Goal: Transaction & Acquisition: Book appointment/travel/reservation

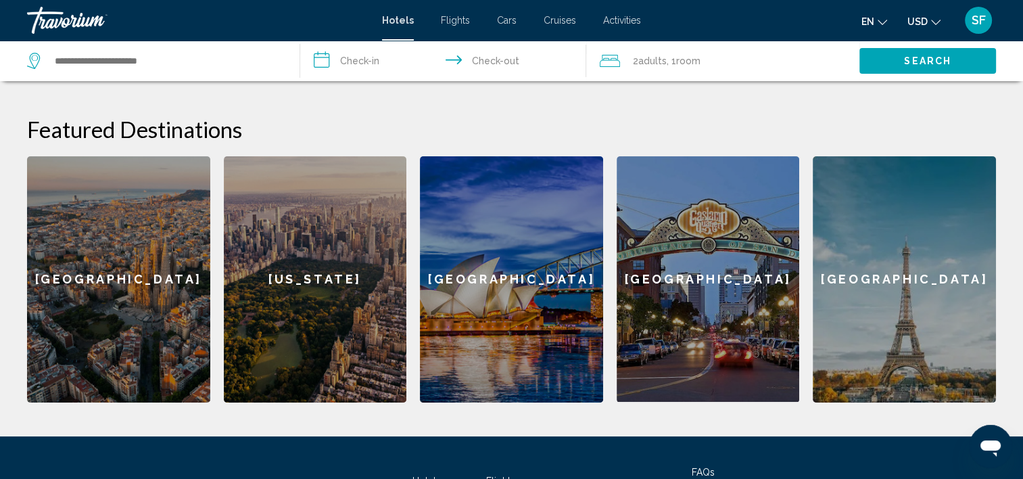
scroll to position [474, 0]
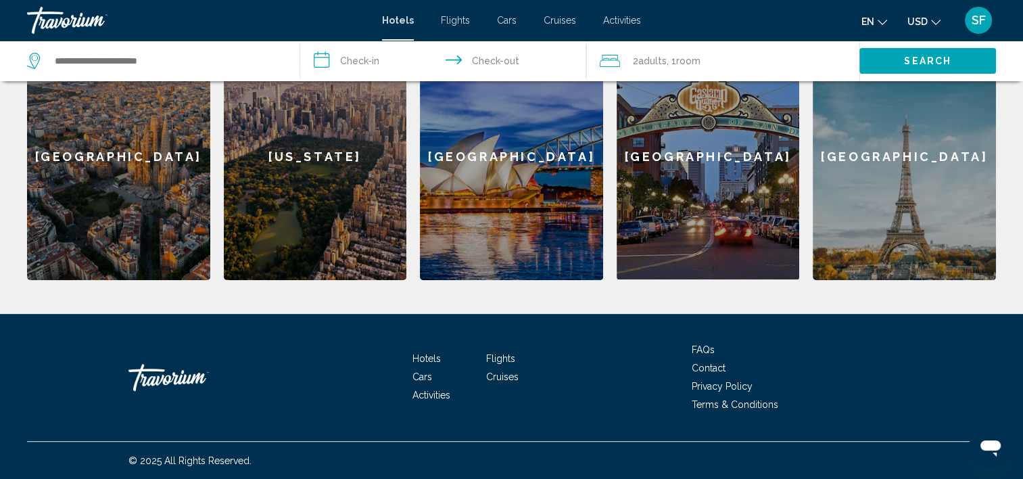
click at [429, 395] on span "Activities" at bounding box center [432, 395] width 38 height 11
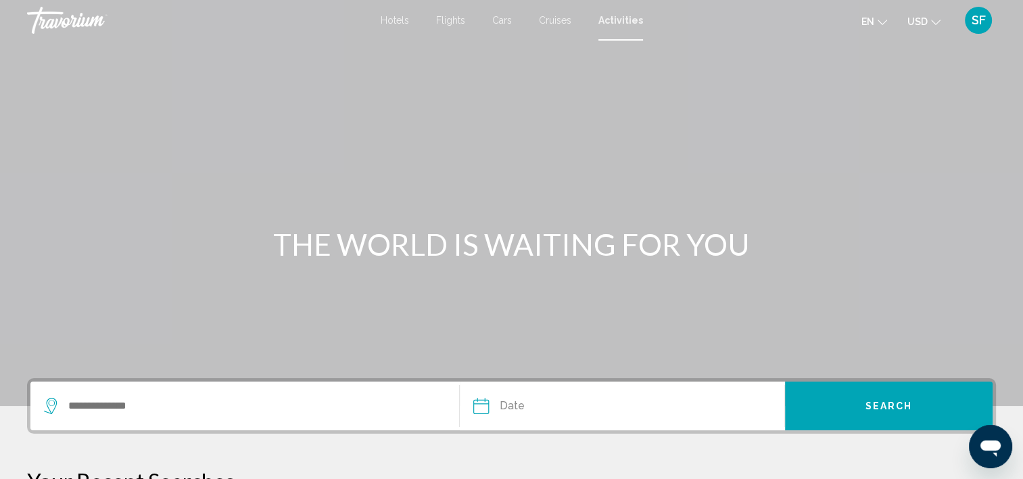
click at [165, 418] on div "Search widget" at bounding box center [245, 405] width 402 height 49
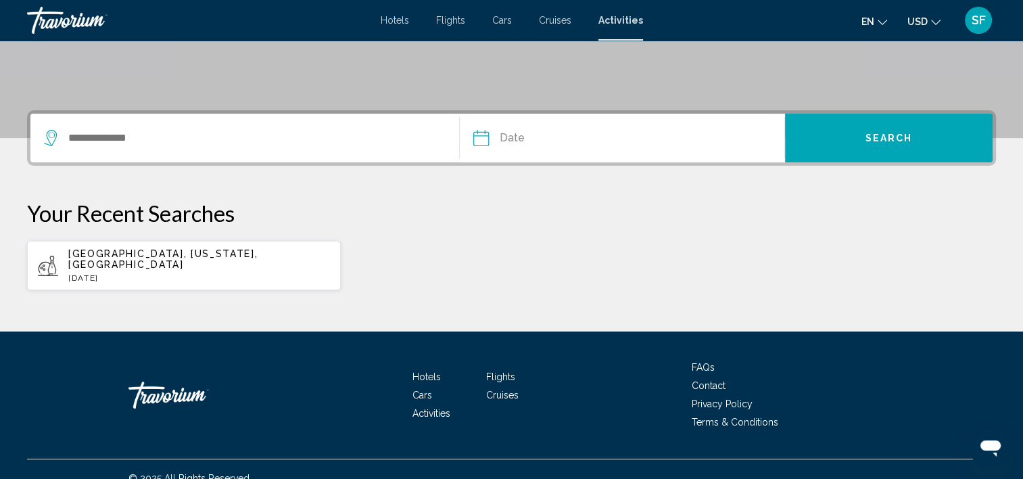
scroll to position [275, 0]
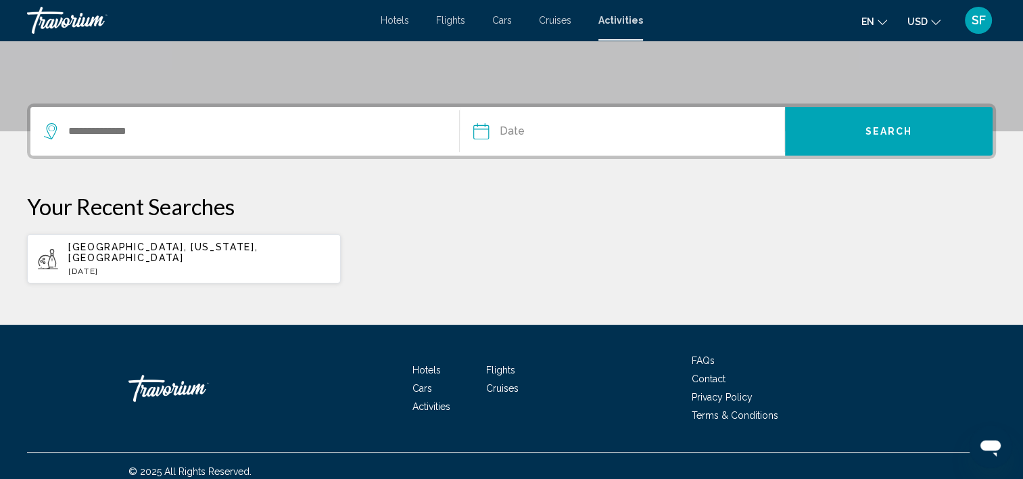
click at [129, 250] on span "Denver, Colorado, USA" at bounding box center [162, 252] width 189 height 22
type input "**********"
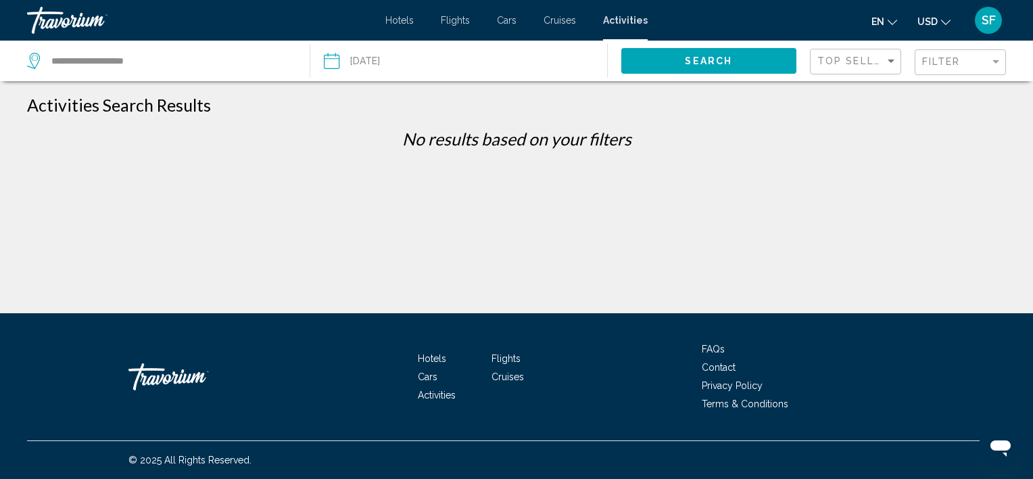
click at [421, 64] on input "Date: Jul 17, 2025" at bounding box center [394, 63] width 147 height 45
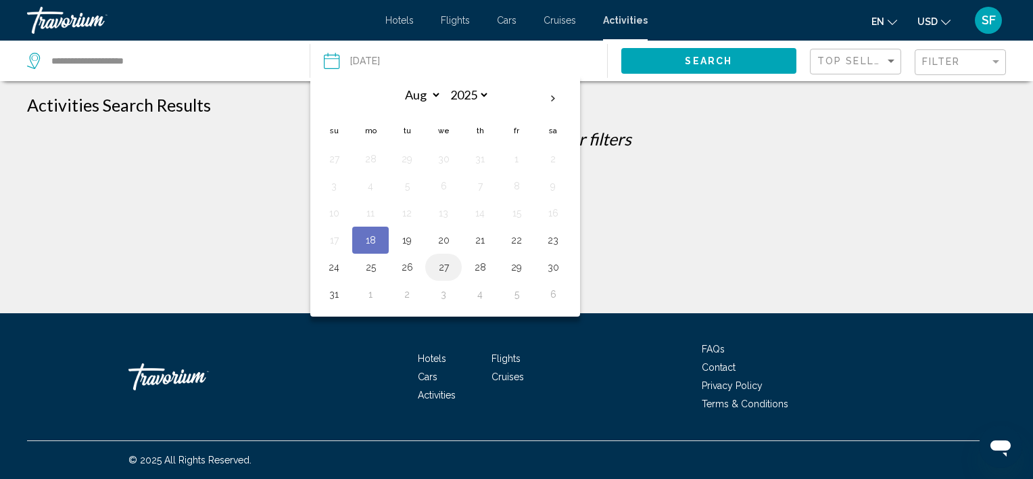
click at [445, 270] on button "27" at bounding box center [444, 267] width 22 height 19
type input "**********"
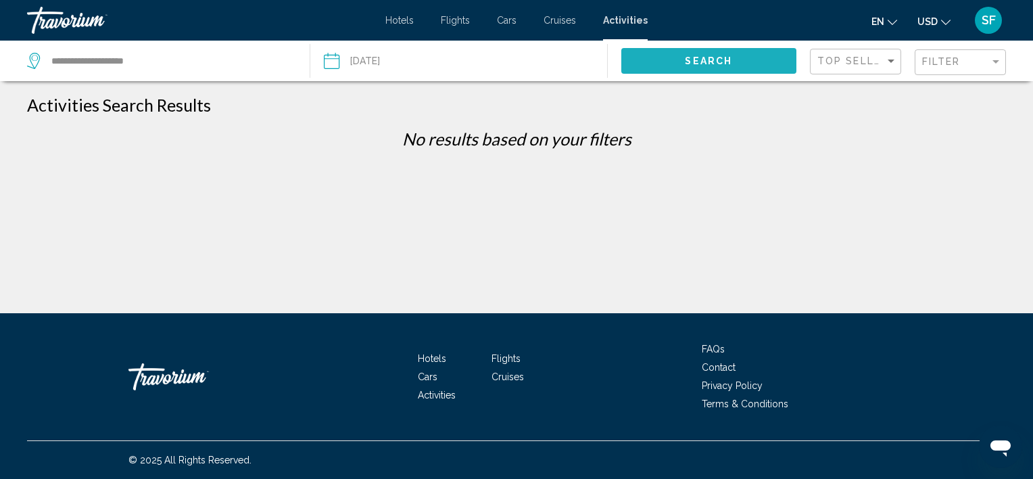
click at [699, 63] on span "Search" at bounding box center [708, 61] width 47 height 11
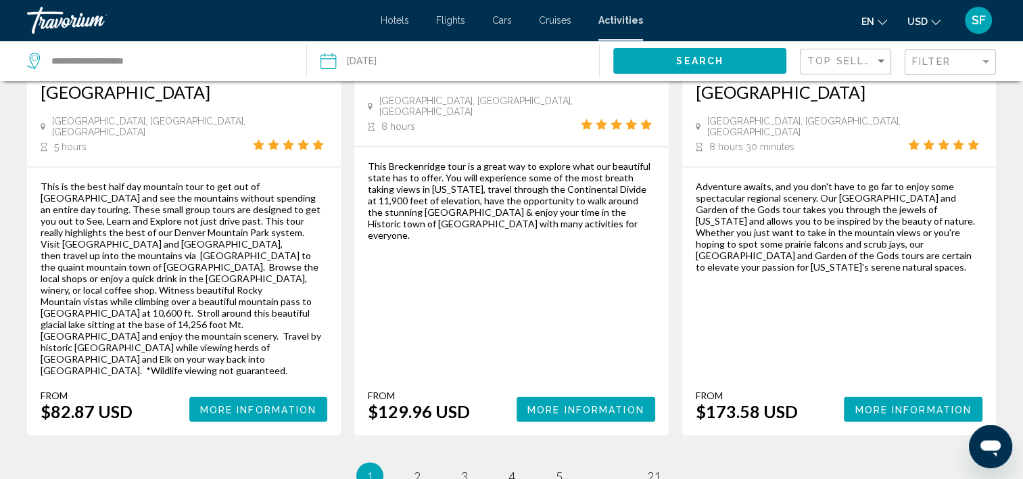
scroll to position [2148, 0]
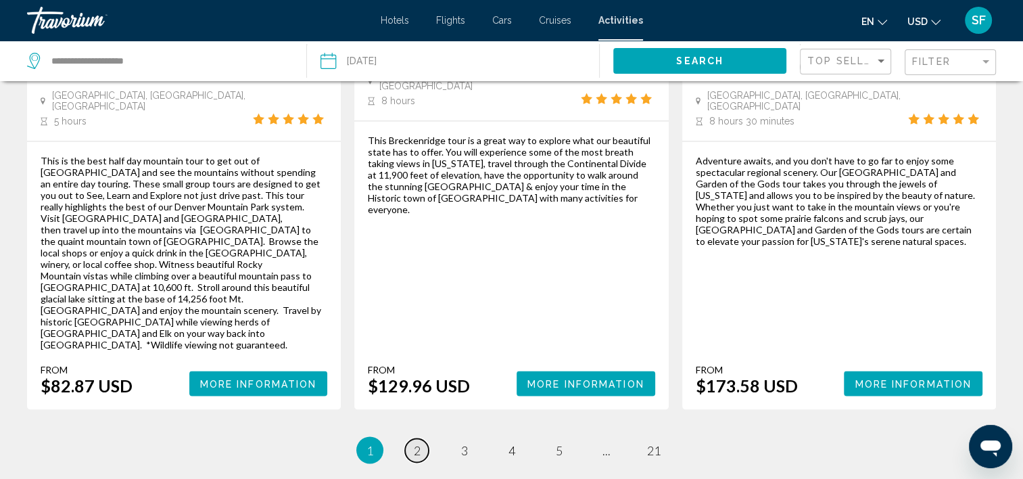
click at [416, 442] on span "2" at bounding box center [417, 449] width 7 height 15
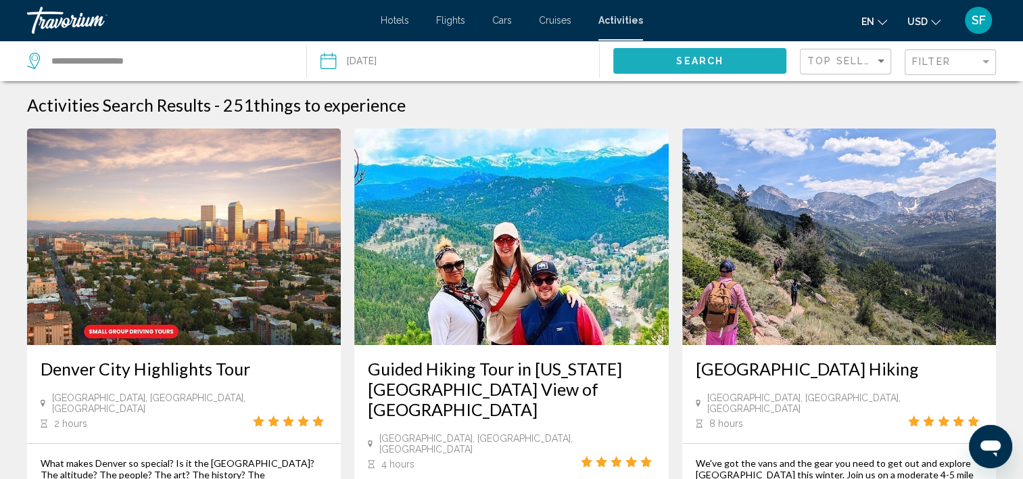
click at [735, 61] on button "Search" at bounding box center [699, 60] width 173 height 25
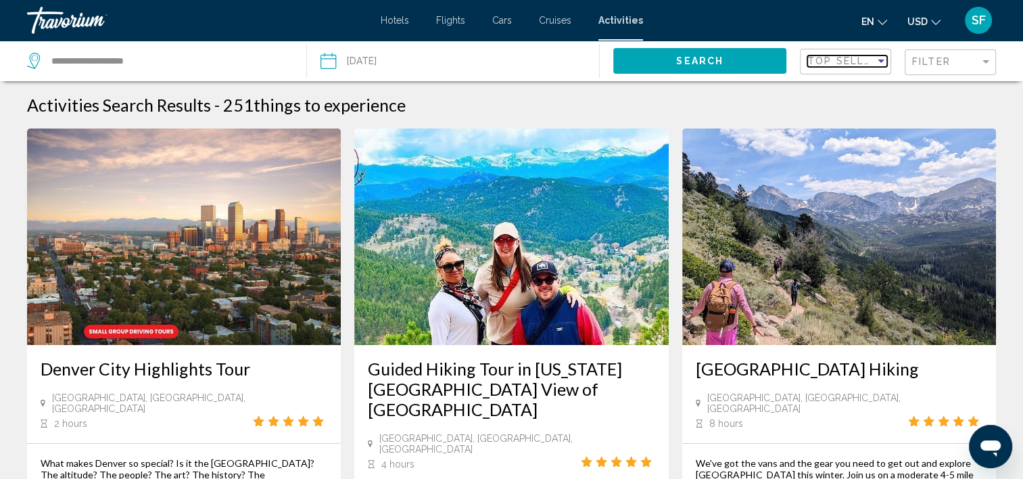
click at [882, 60] on div "Sort by" at bounding box center [881, 61] width 7 height 3
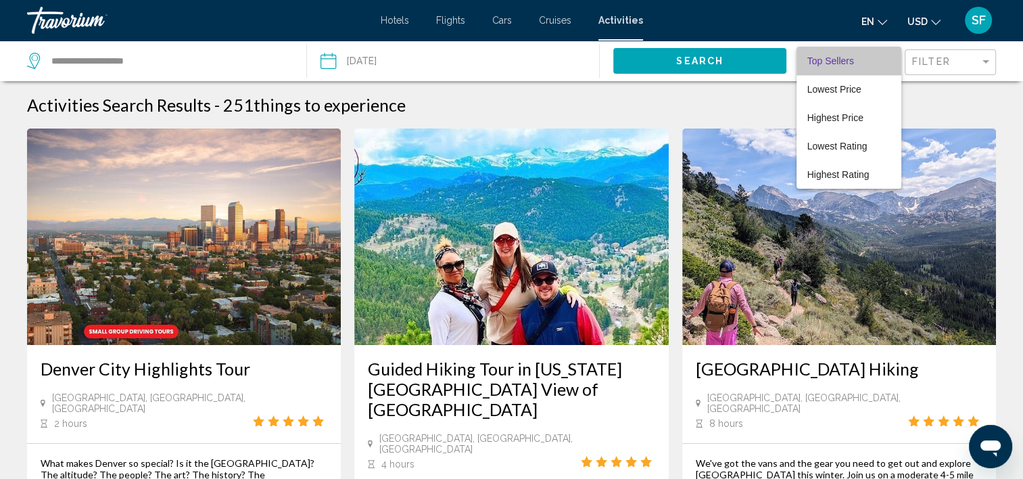
click at [882, 59] on span "Top Sellers" at bounding box center [849, 61] width 84 height 28
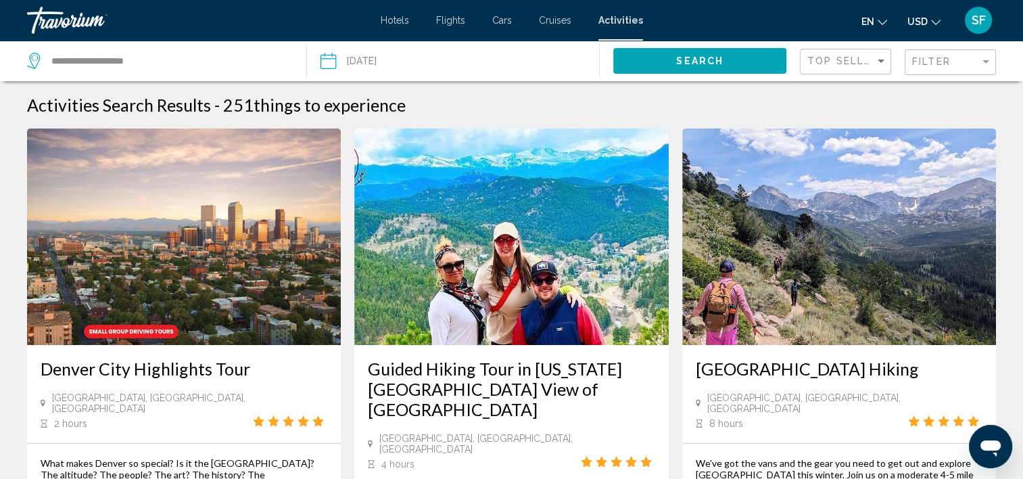
click at [993, 60] on mat-form-field "Filter" at bounding box center [950, 62] width 91 height 26
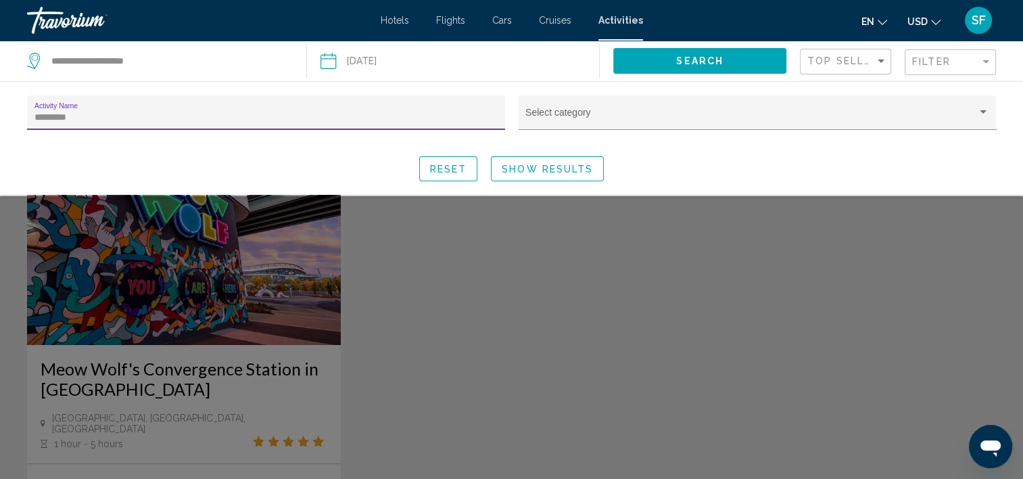
type input "*********"
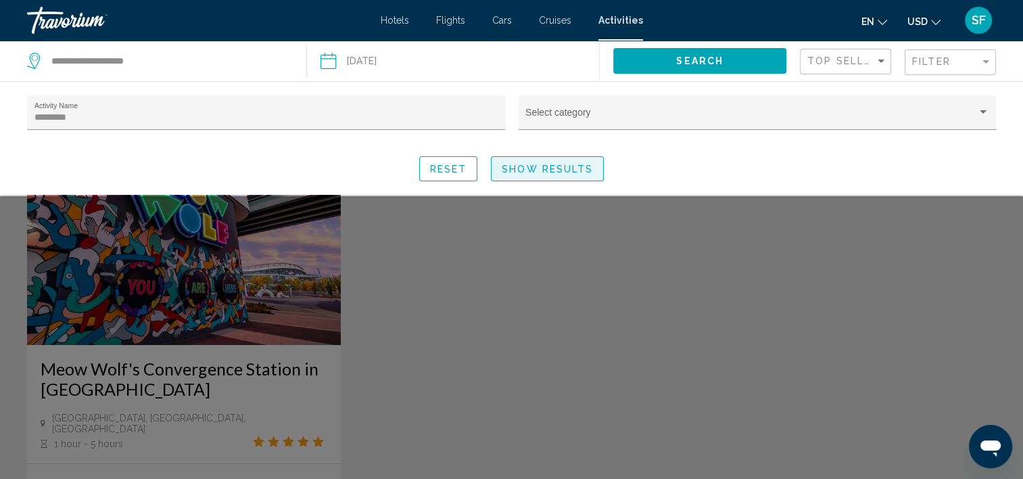
click at [538, 176] on button "Show Results" at bounding box center [547, 168] width 113 height 25
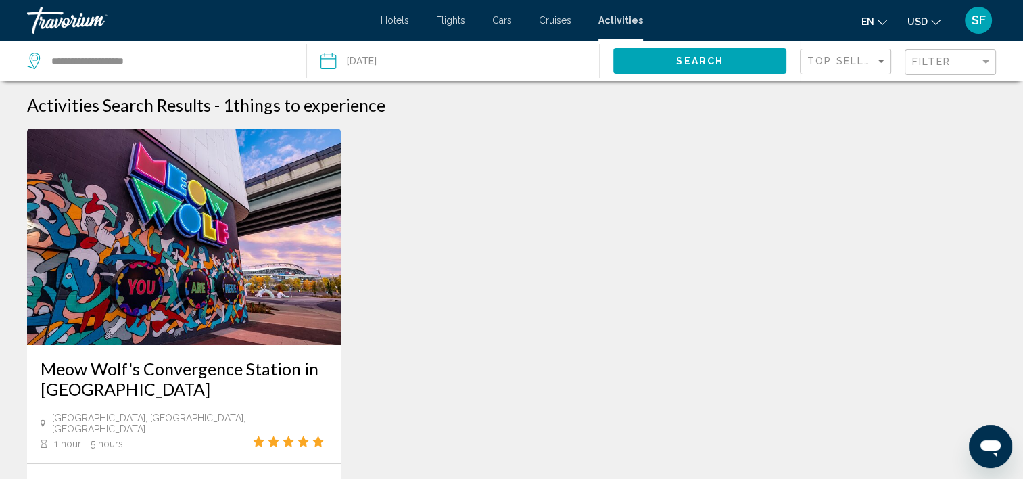
click at [207, 317] on img "Main content" at bounding box center [184, 236] width 314 height 216
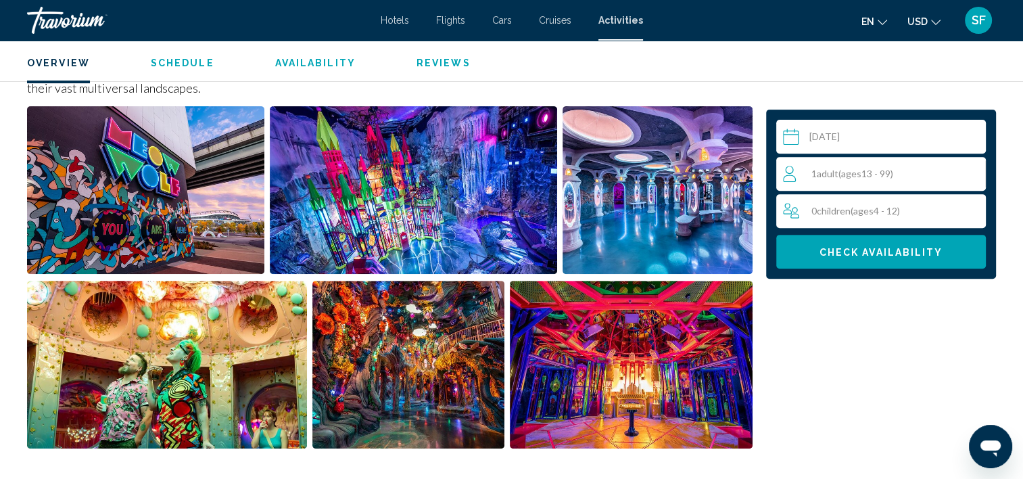
scroll to position [532, 0]
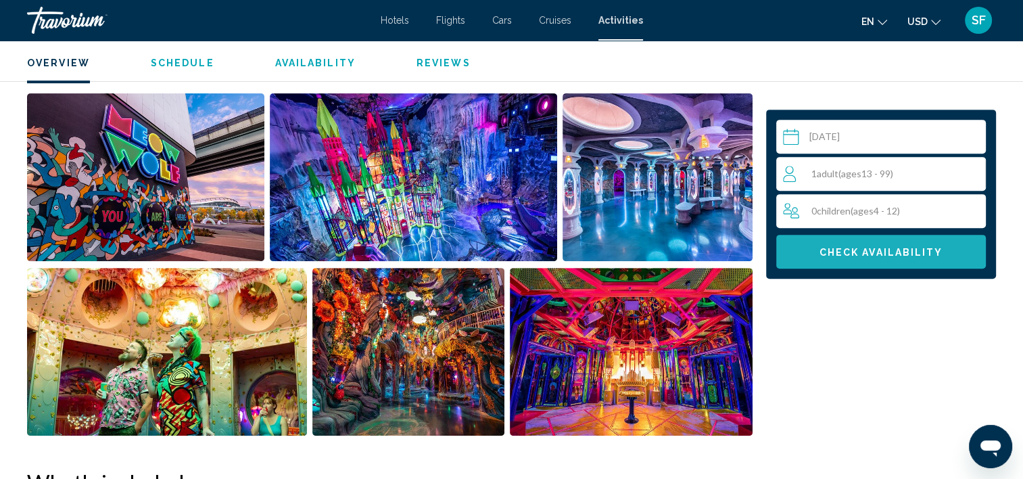
click at [830, 258] on button "Check Availability" at bounding box center [881, 252] width 210 height 34
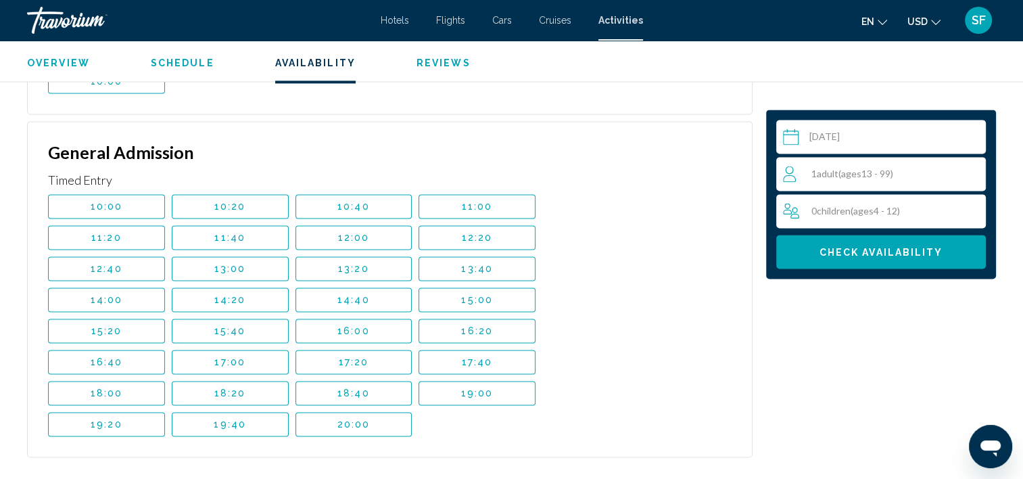
scroll to position [1879, 0]
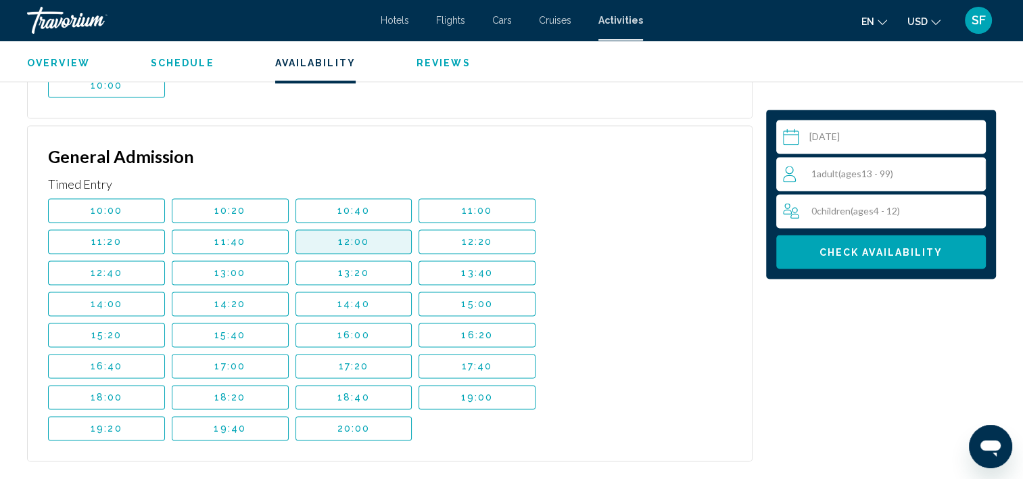
click at [381, 235] on button "12:00" at bounding box center [354, 241] width 117 height 24
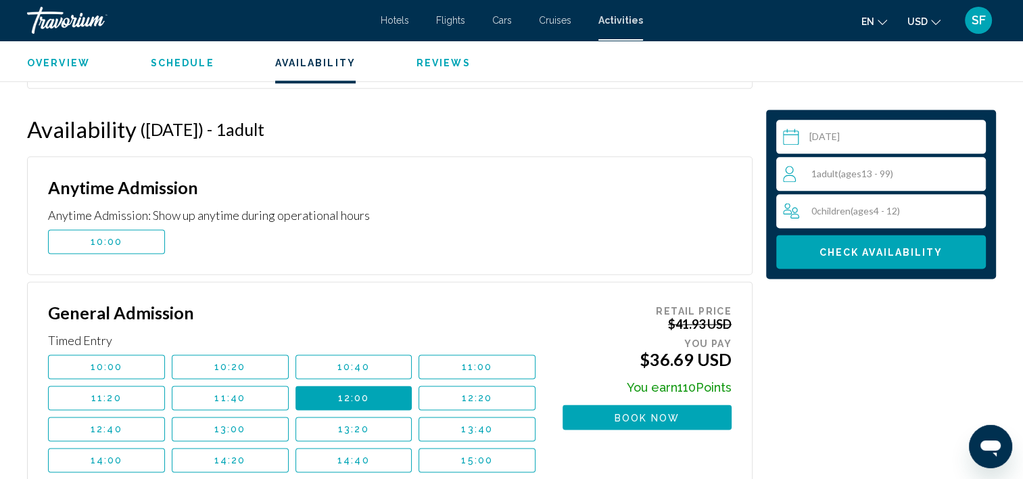
scroll to position [1710, 0]
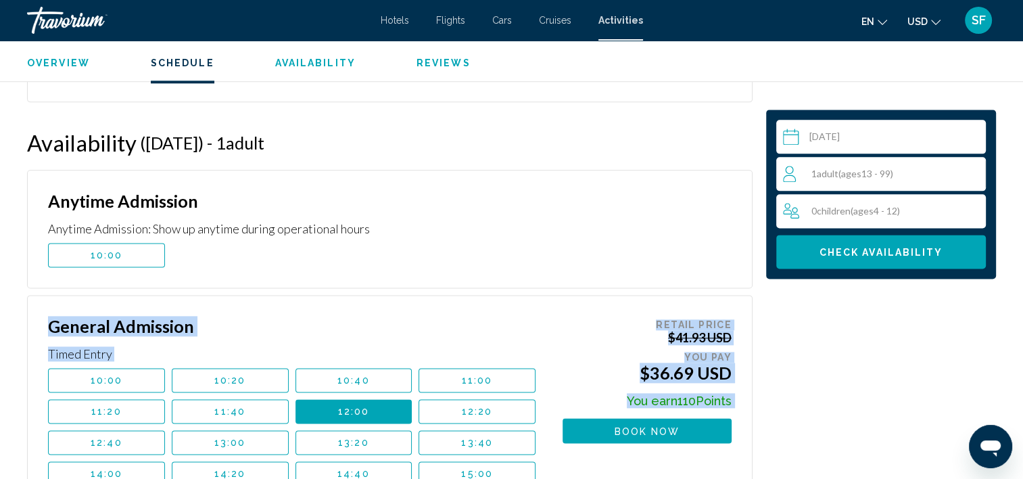
drag, startPoint x: 752, startPoint y: 442, endPoint x: 425, endPoint y: 283, distance: 364.1
click at [425, 283] on div "Availability (August 27, 2025) - 1 Adult Adults , 0 Senior Seniors - 0 Youth , …" at bounding box center [390, 392] width 726 height 527
drag, startPoint x: 425, startPoint y: 283, endPoint x: 620, endPoint y: 206, distance: 210.1
click at [620, 206] on div "Main content" at bounding box center [647, 229] width 169 height 76
click at [940, 168] on div "1 Adult Adults ( ages [DEMOGRAPHIC_DATA])" at bounding box center [884, 174] width 202 height 16
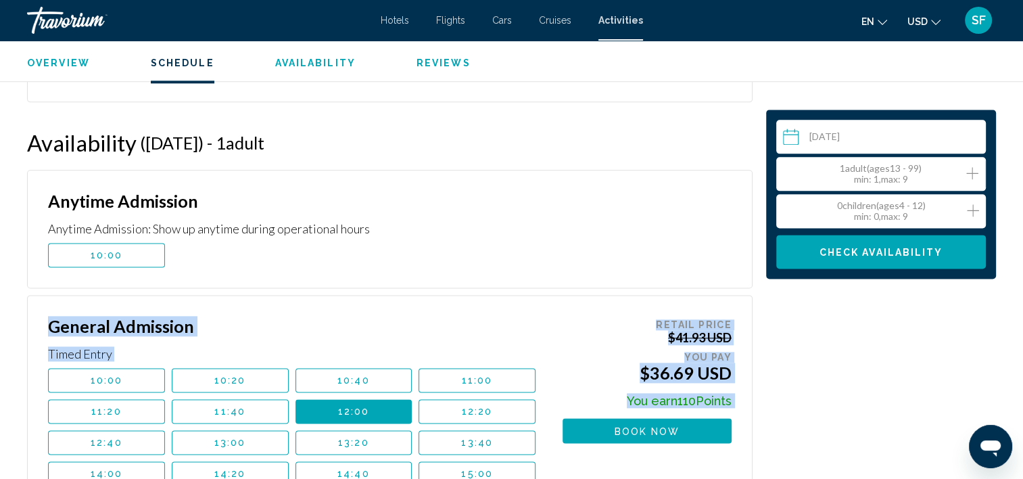
click at [971, 172] on icon "Increment adults" at bounding box center [972, 173] width 12 height 12
click at [971, 172] on icon "Increment adults" at bounding box center [972, 173] width 12 height 16
click at [971, 172] on icon "Increment adults" at bounding box center [972, 173] width 12 height 12
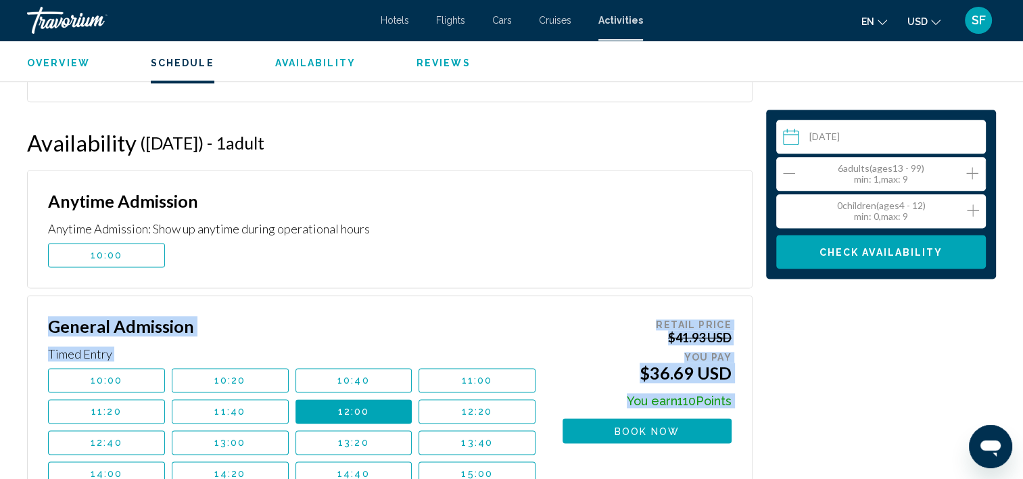
click at [971, 172] on icon "Increment adults" at bounding box center [972, 173] width 12 height 12
click at [894, 265] on button "Check Availability" at bounding box center [881, 252] width 210 height 34
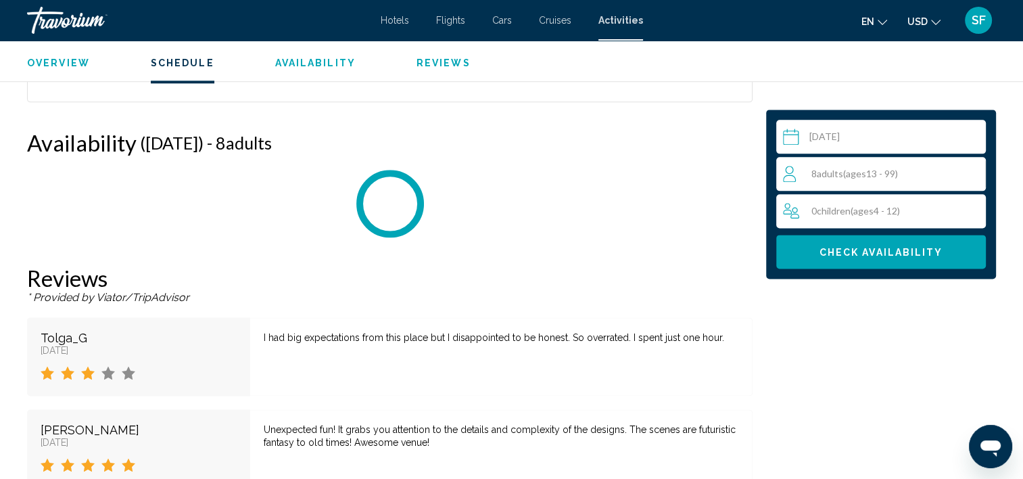
scroll to position [1757, 0]
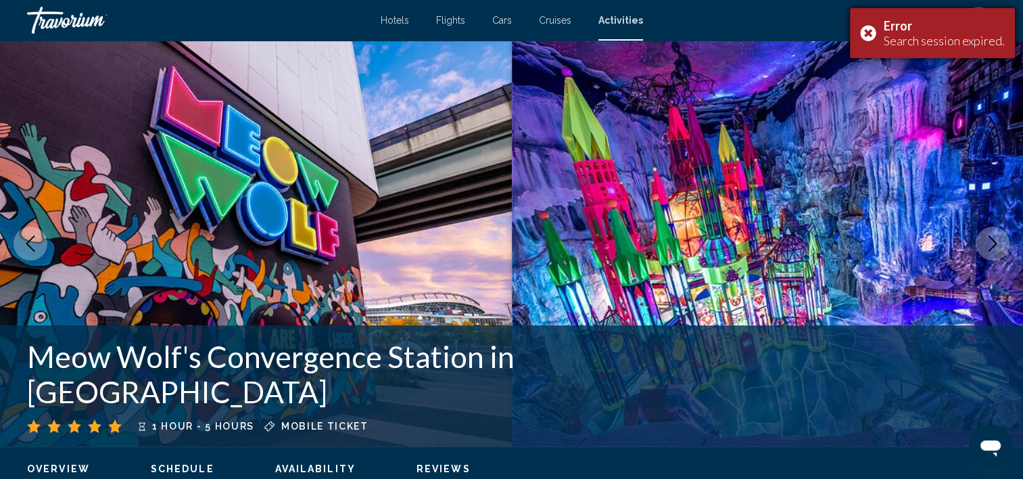
click at [870, 28] on div "Error Search session expired." at bounding box center [932, 33] width 165 height 50
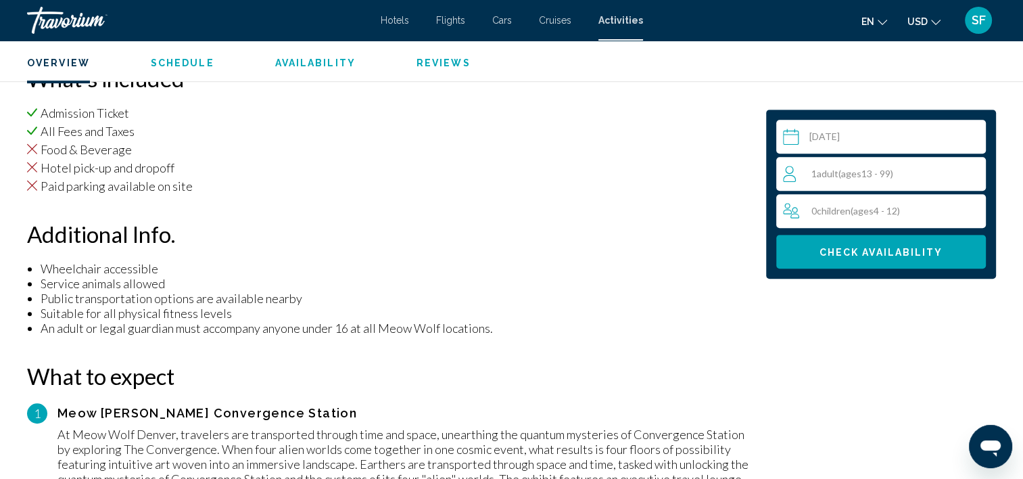
scroll to position [941, 0]
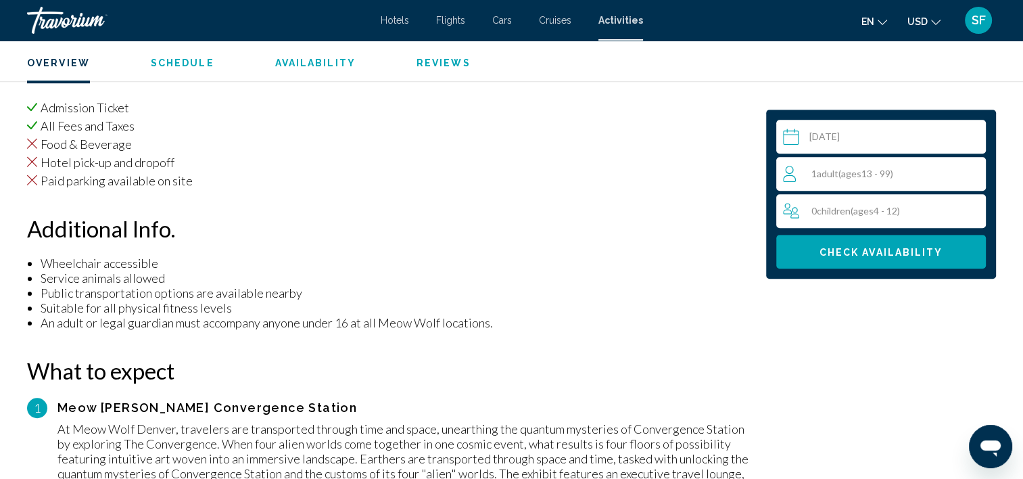
click at [920, 170] on div "1 Adult Adults ( ages [DEMOGRAPHIC_DATA])" at bounding box center [884, 174] width 202 height 16
click at [975, 169] on icon "Increment adults" at bounding box center [972, 173] width 12 height 16
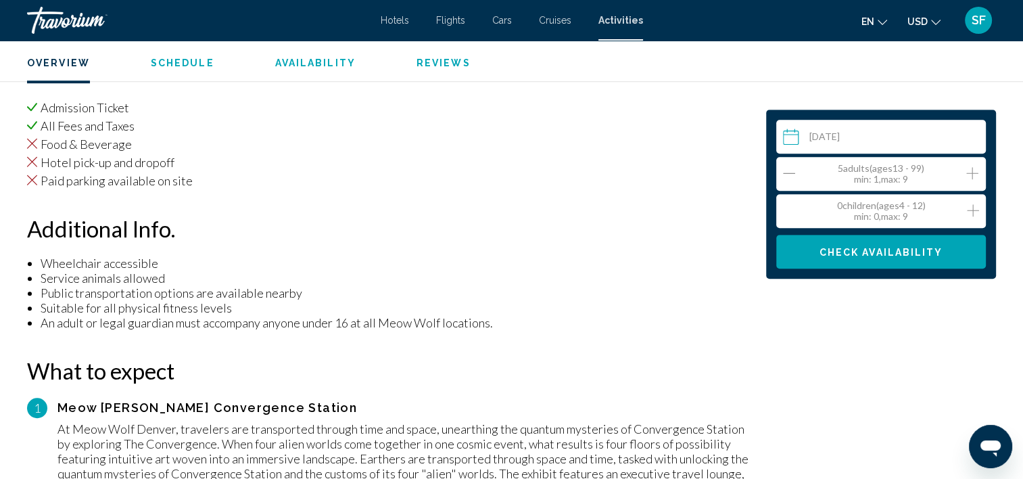
click at [975, 169] on icon "Increment adults" at bounding box center [972, 173] width 12 height 16
click at [866, 247] on span "Check Availability" at bounding box center [882, 252] width 124 height 11
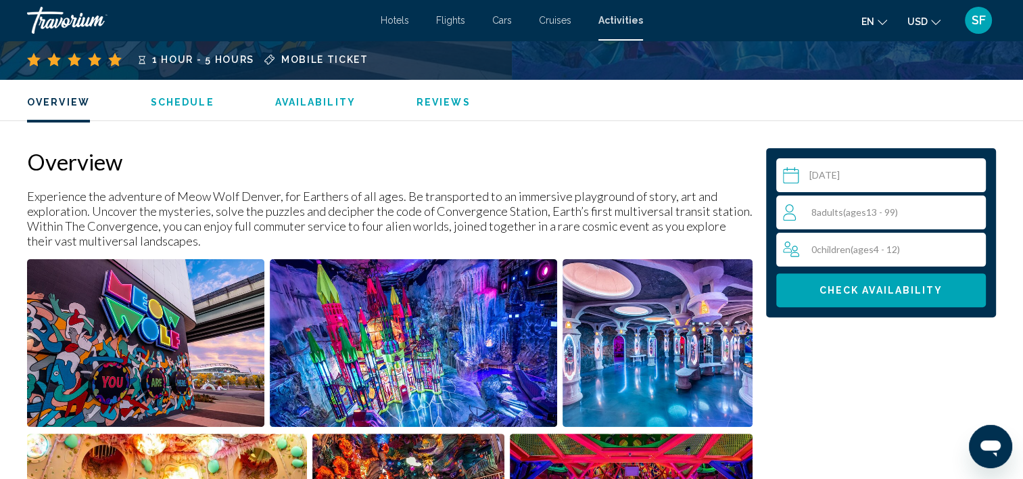
scroll to position [327, 0]
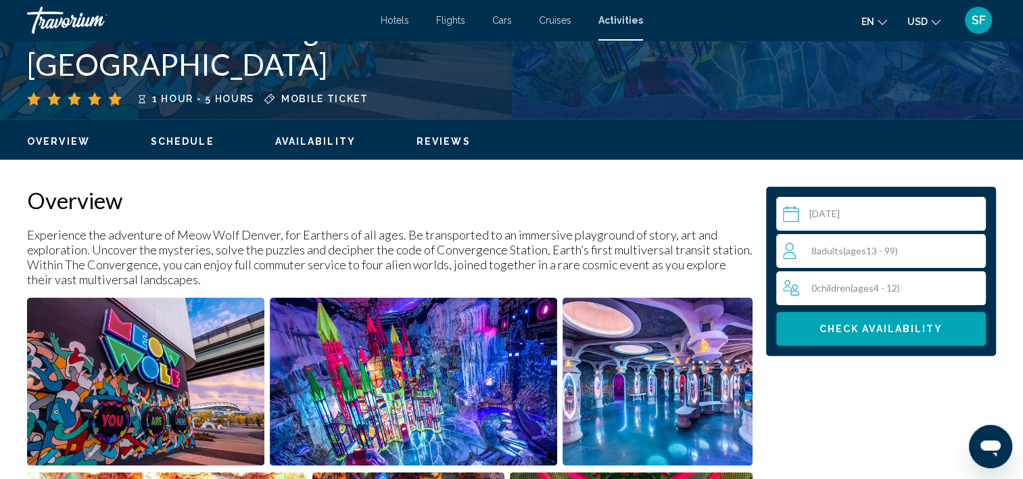
click at [321, 146] on button "Availability" at bounding box center [315, 141] width 80 height 12
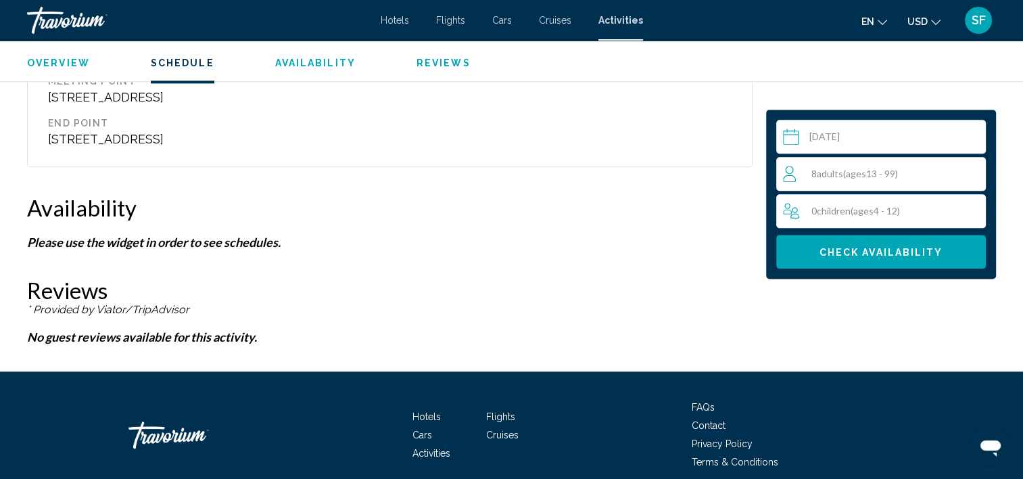
scroll to position [1701, 0]
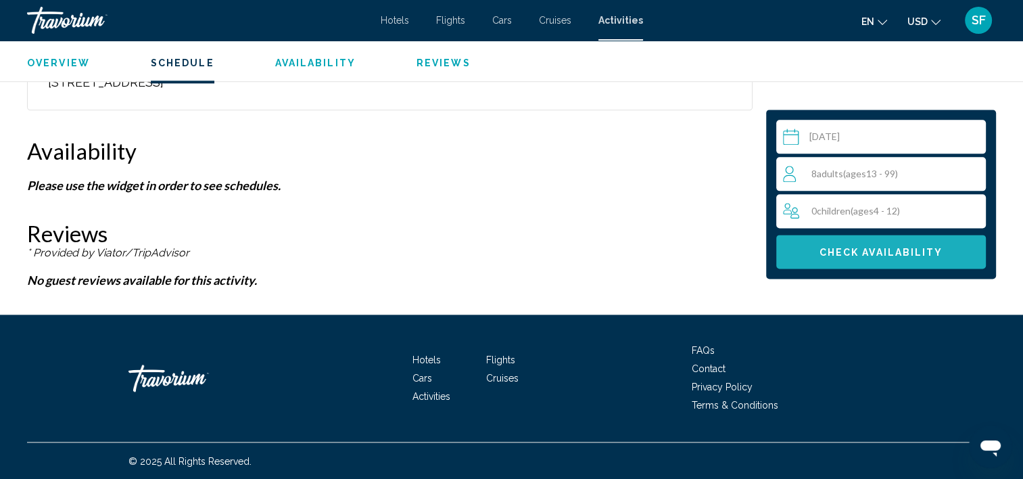
click at [895, 249] on span "Check Availability" at bounding box center [882, 252] width 124 height 11
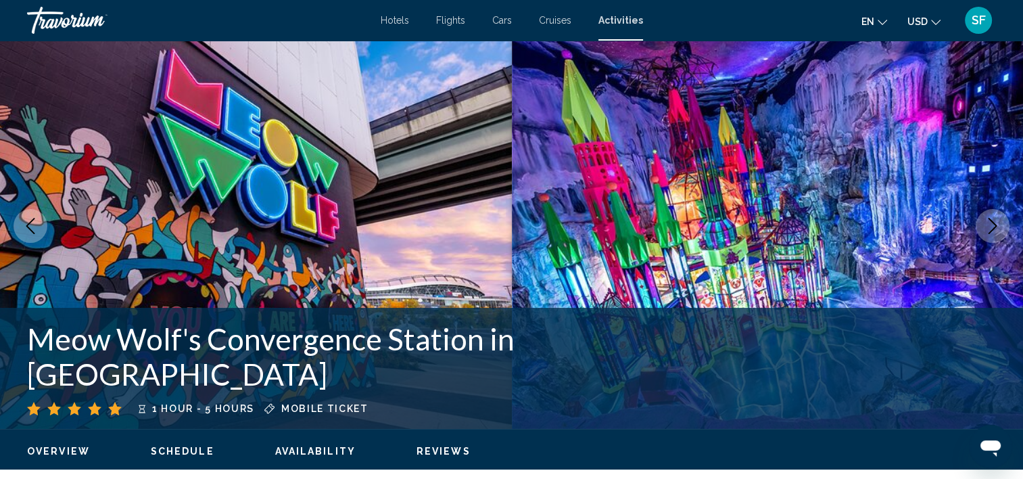
scroll to position [0, 0]
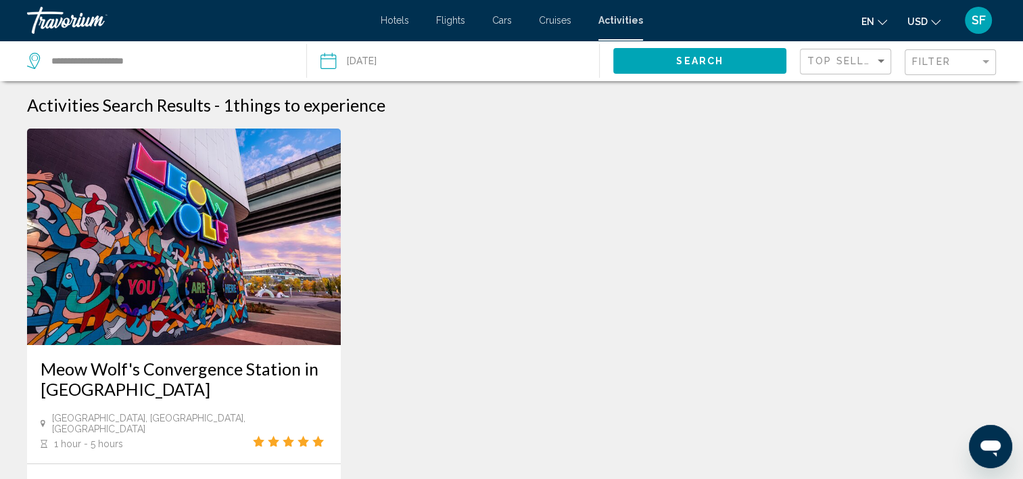
click at [218, 232] on img "Main content" at bounding box center [184, 236] width 314 height 216
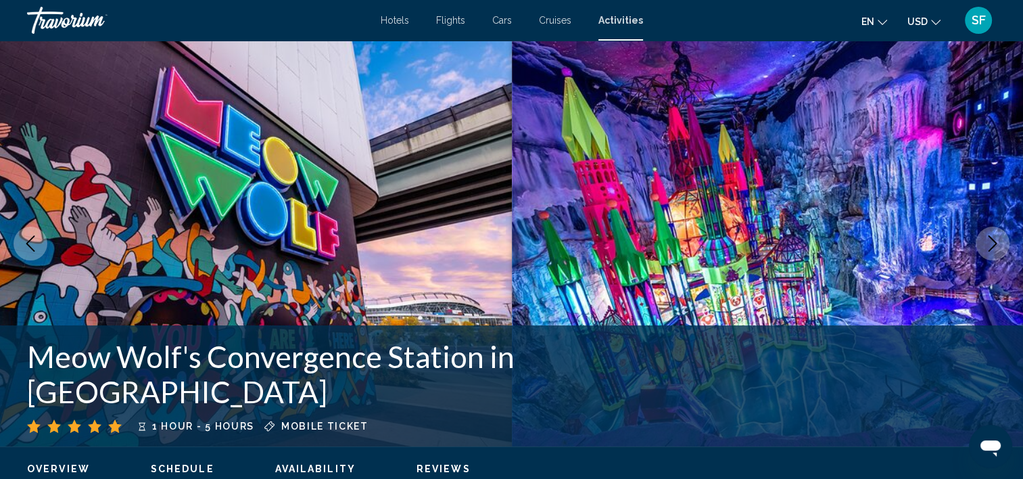
scroll to position [3, 0]
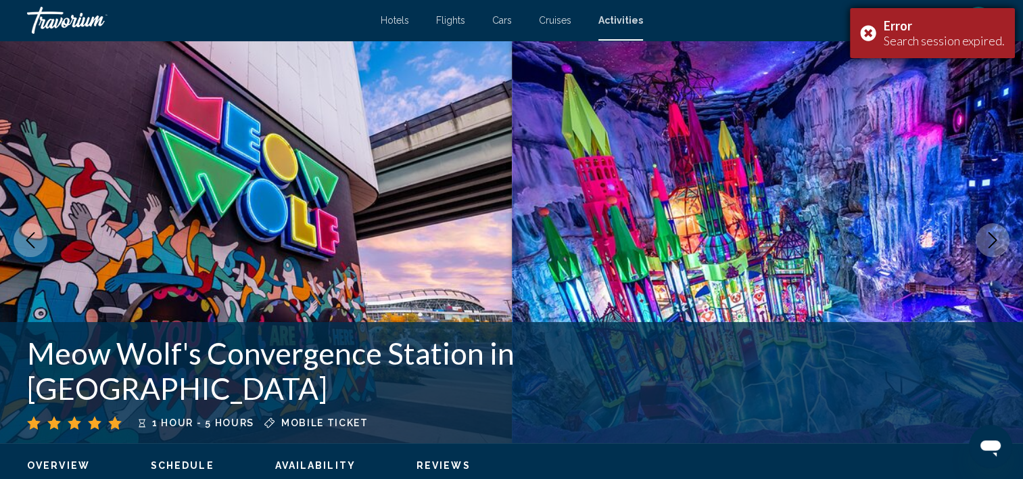
click at [876, 30] on div "Error Search session expired." at bounding box center [932, 33] width 165 height 50
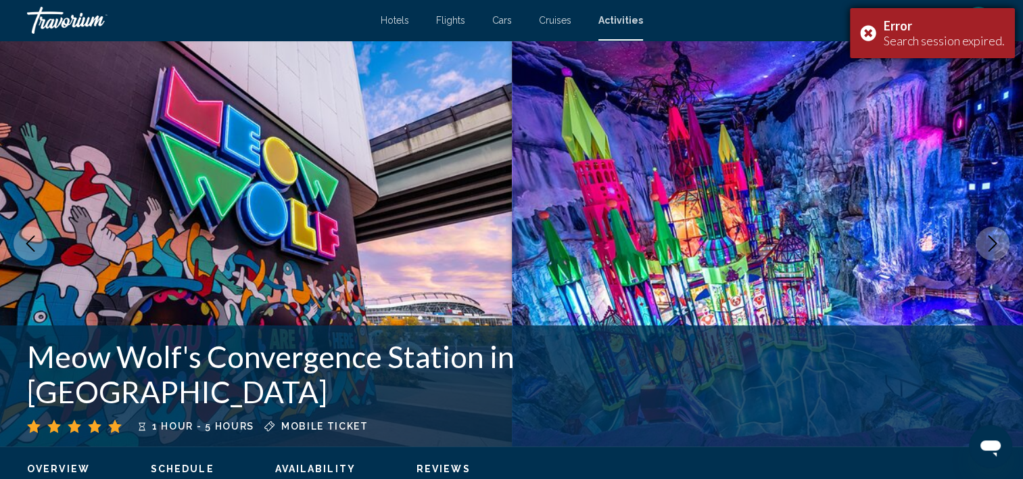
click at [867, 33] on div "Error Search session expired." at bounding box center [932, 33] width 165 height 50
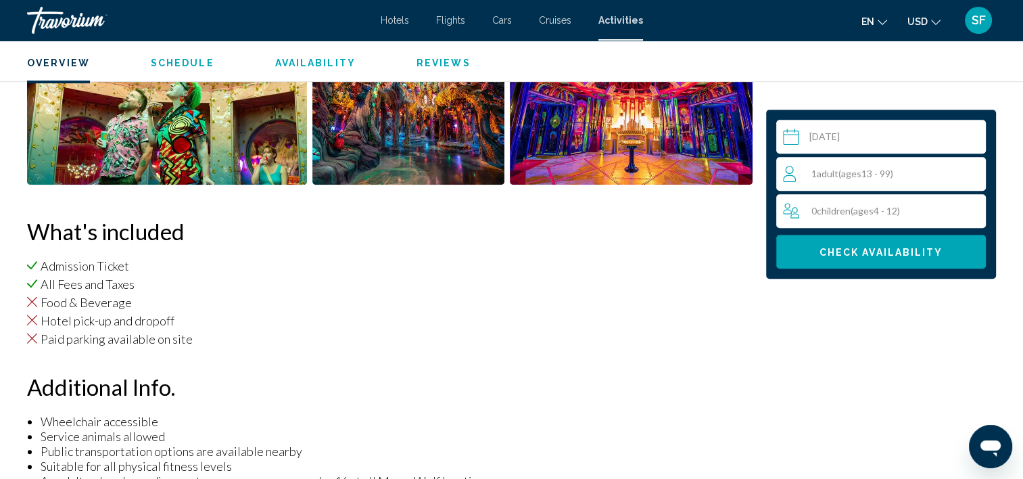
scroll to position [823, 0]
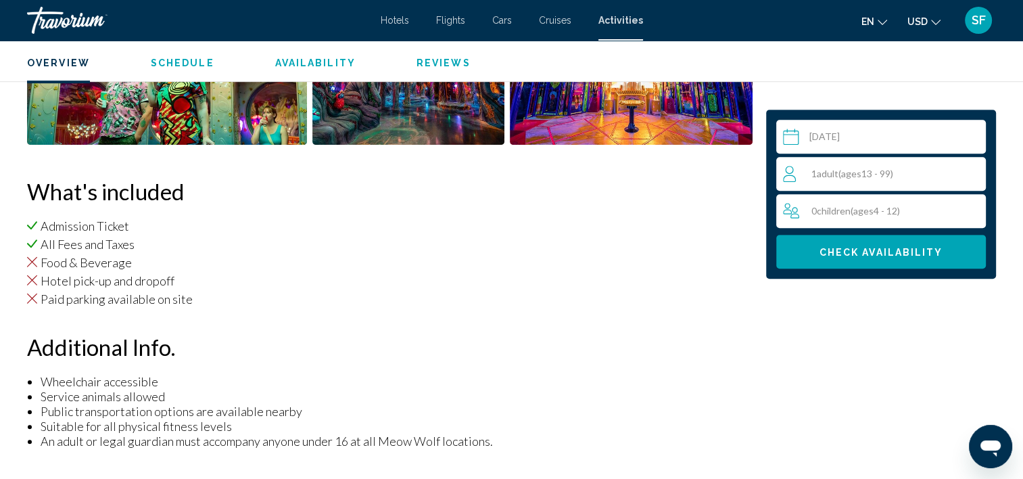
click at [912, 171] on div "1 Adult Adults ( ages [DEMOGRAPHIC_DATA])" at bounding box center [884, 174] width 202 height 16
click at [974, 170] on icon "Increment adults" at bounding box center [972, 173] width 12 height 16
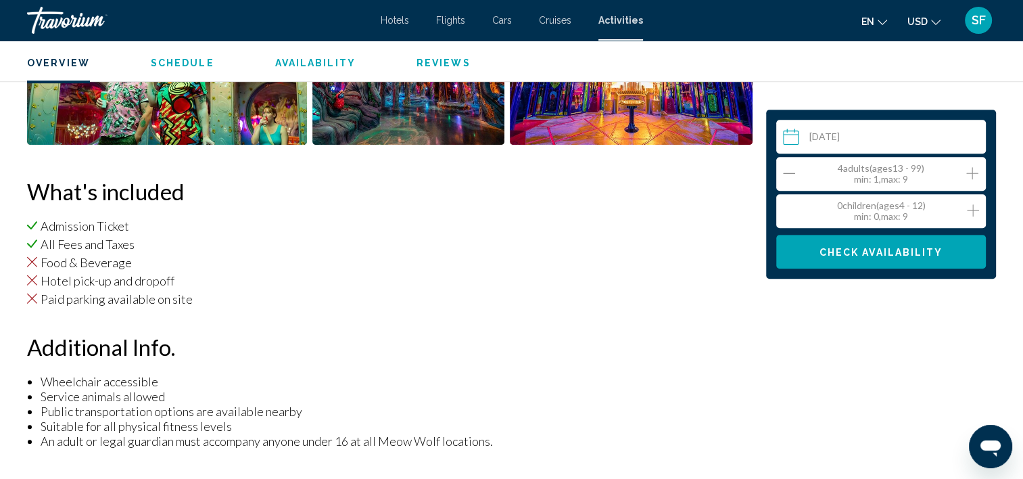
click at [974, 170] on icon "Increment adults" at bounding box center [972, 173] width 12 height 16
click at [885, 252] on span "Check Availability" at bounding box center [882, 252] width 124 height 11
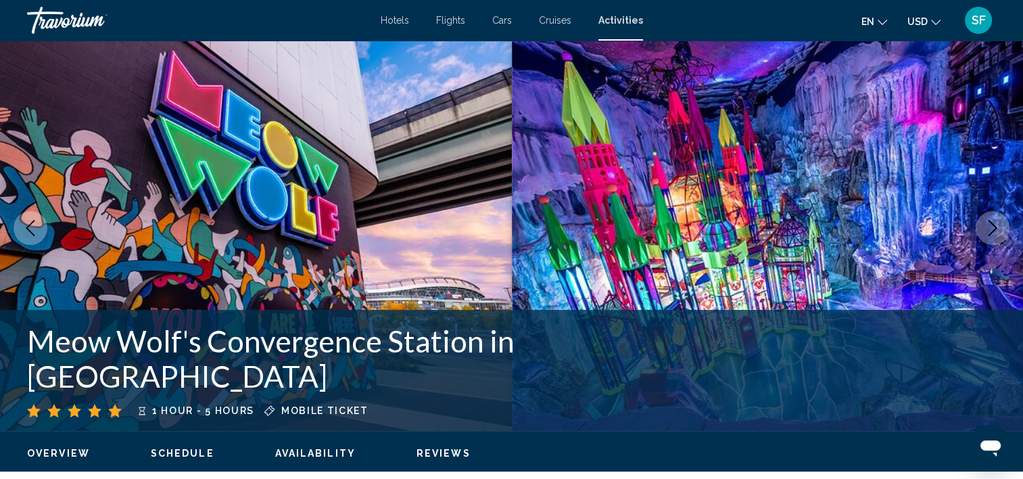
scroll to position [0, 0]
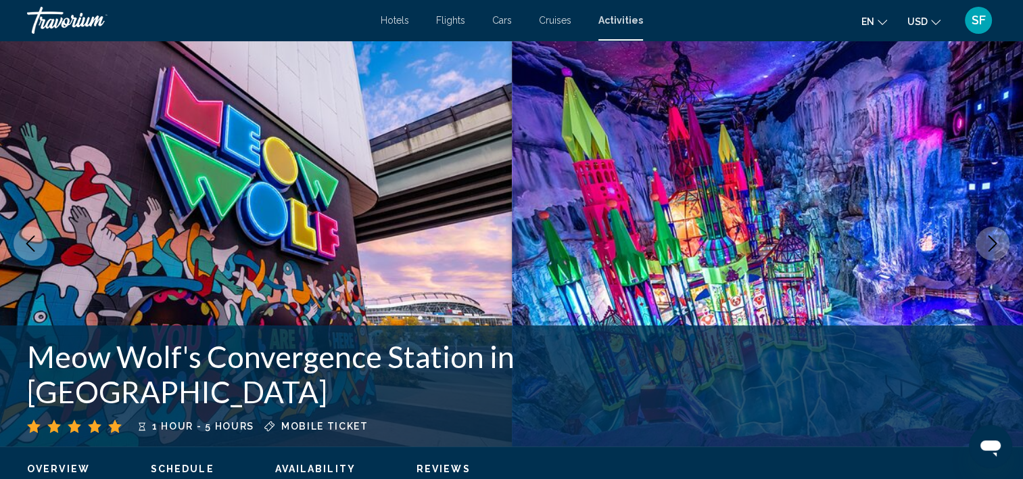
click at [53, 16] on div "Travorium" at bounding box center [94, 20] width 135 height 27
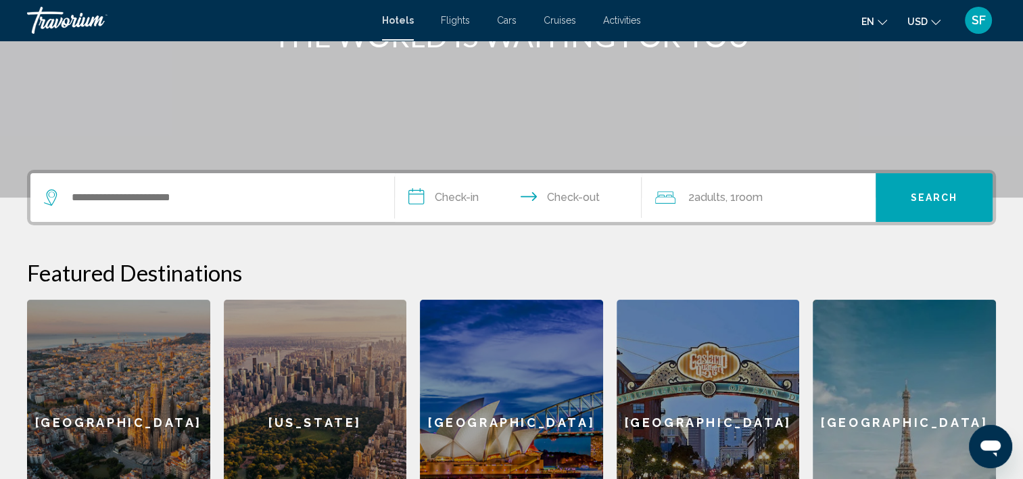
scroll to position [474, 0]
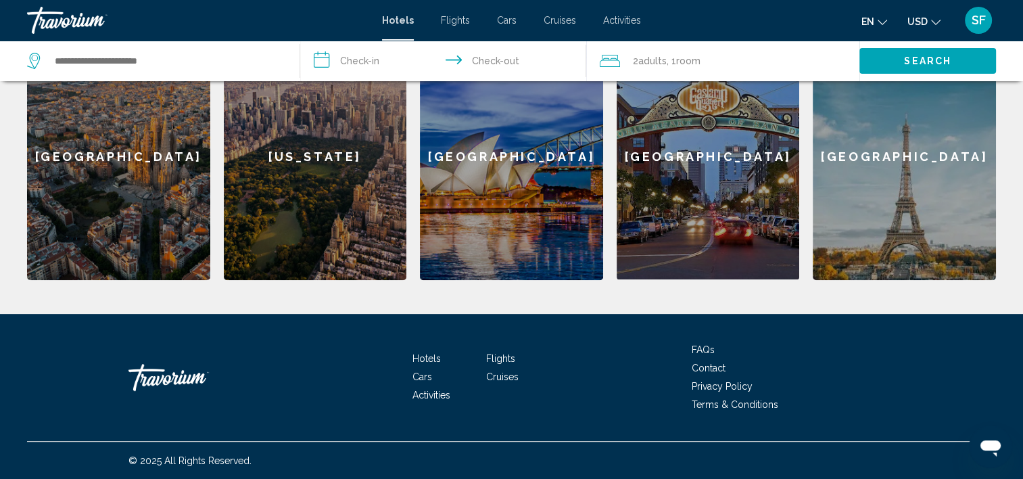
click at [417, 395] on span "Activities" at bounding box center [432, 395] width 38 height 11
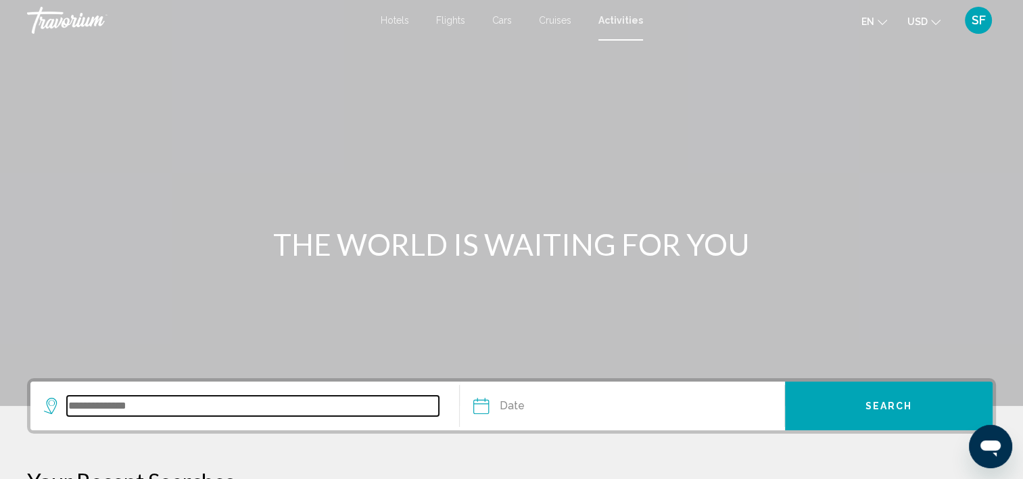
click at [237, 402] on input "Search widget" at bounding box center [253, 406] width 372 height 20
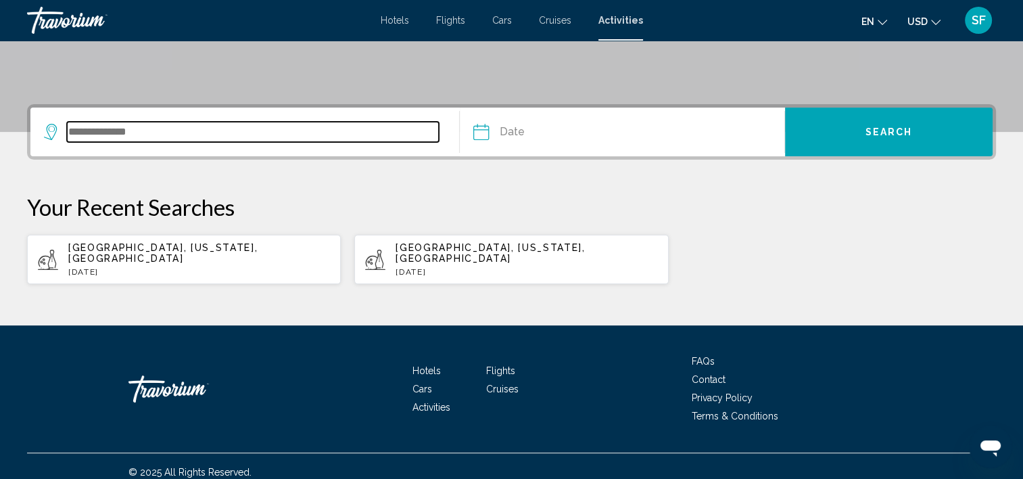
scroll to position [275, 0]
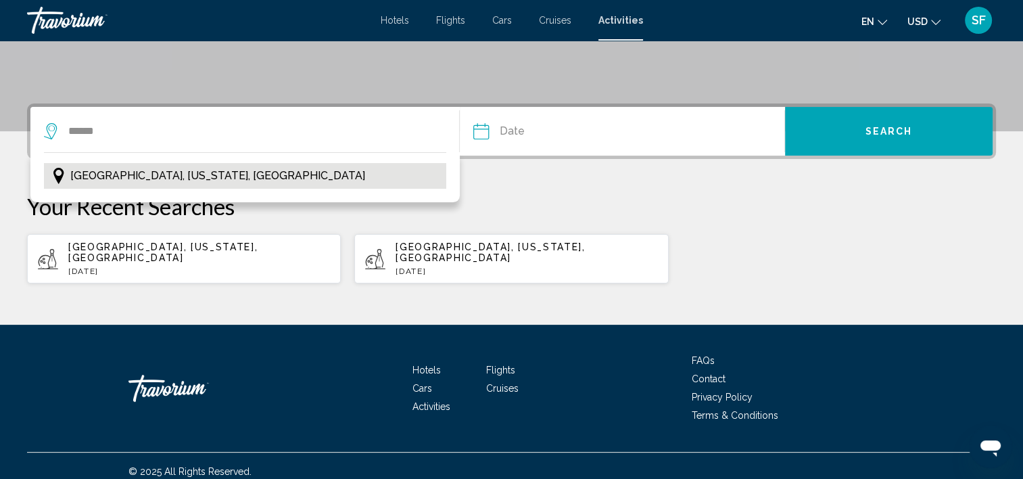
click at [177, 182] on span "Denver, Colorado, USA" at bounding box center [217, 175] width 295 height 19
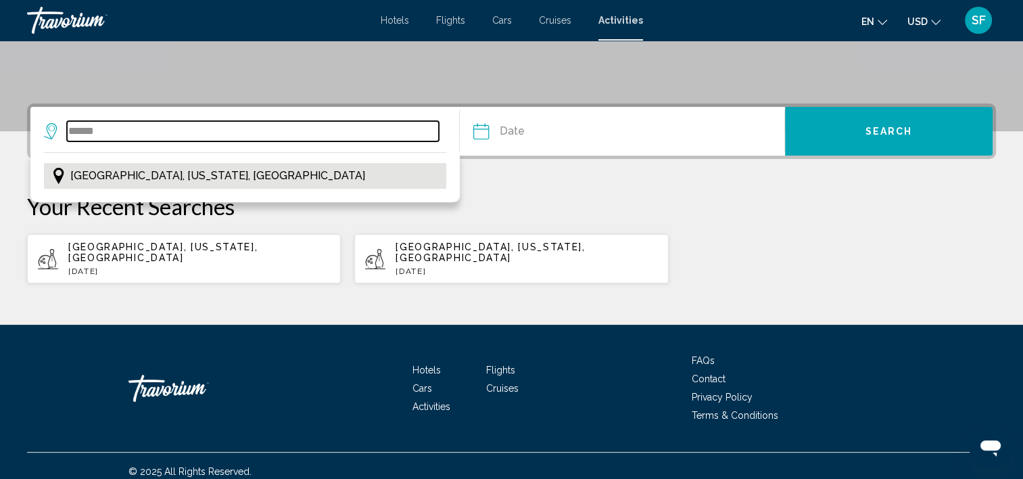
type input "**********"
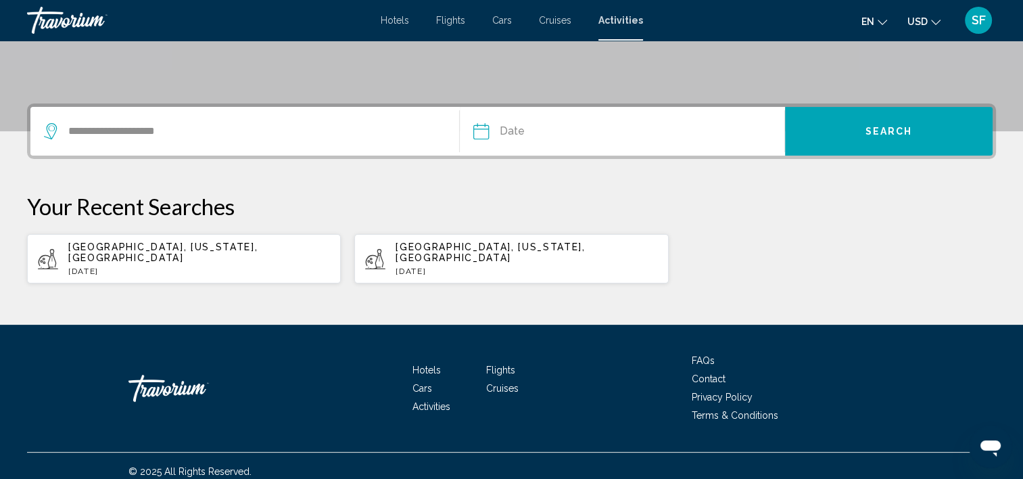
click at [540, 141] on input "Date" at bounding box center [550, 133] width 161 height 53
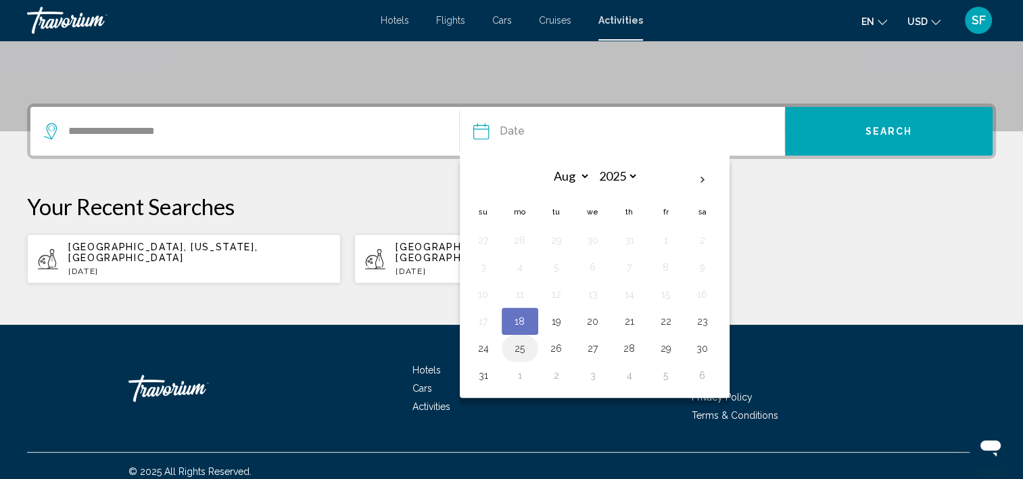
click at [518, 349] on button "25" at bounding box center [520, 348] width 22 height 19
type input "**********"
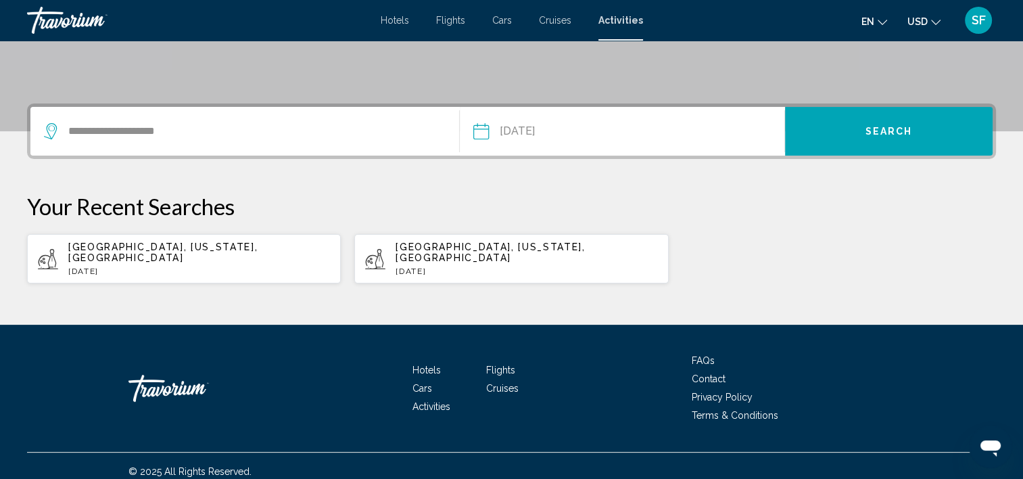
click at [845, 136] on button "Search" at bounding box center [889, 131] width 208 height 49
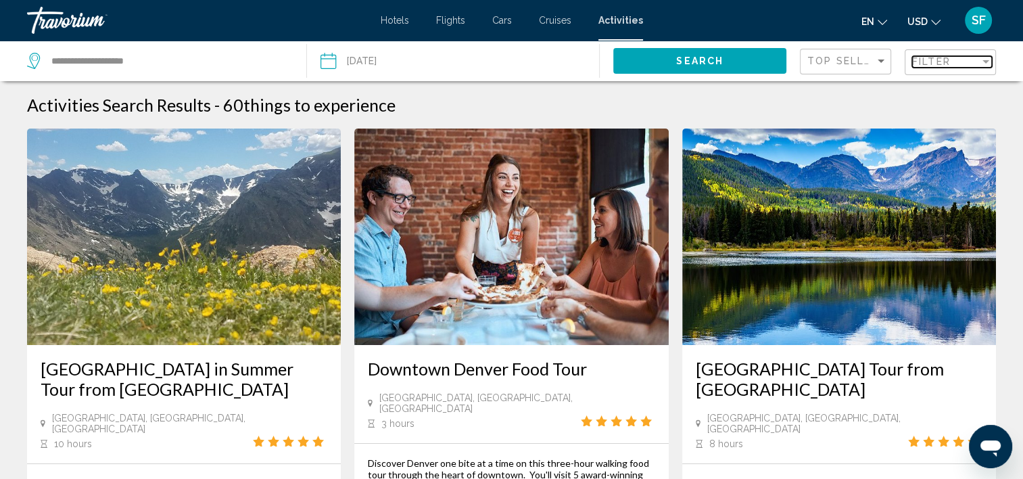
click at [983, 64] on div "Filter" at bounding box center [986, 61] width 12 height 11
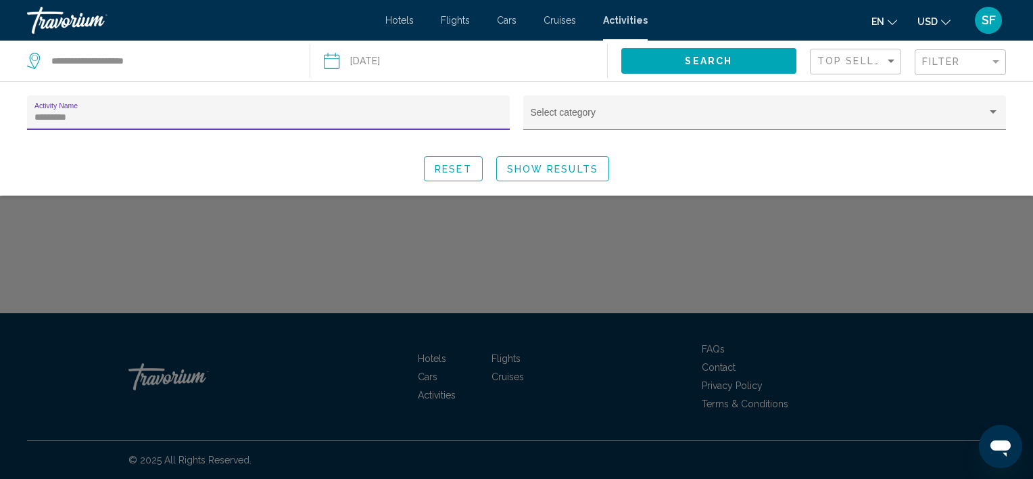
type input "*********"
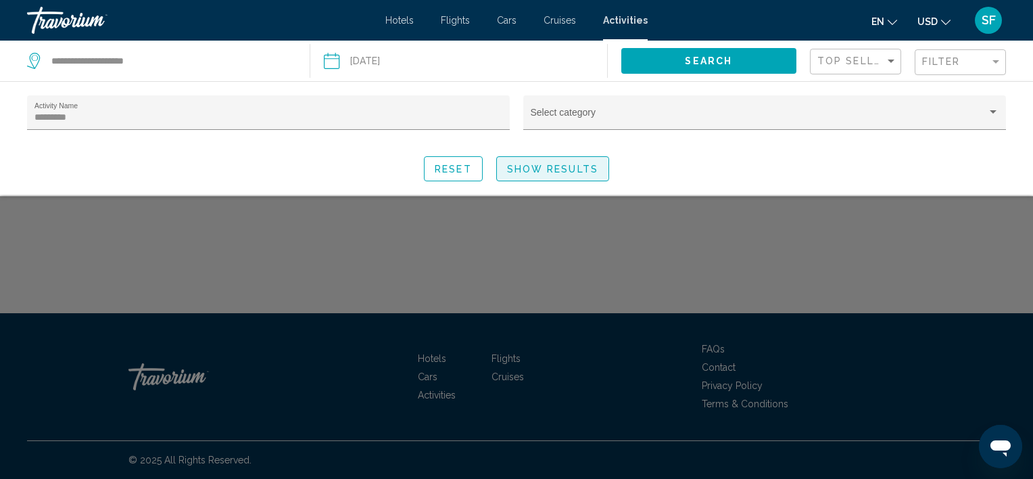
click at [530, 168] on span "Show Results" at bounding box center [552, 169] width 91 height 11
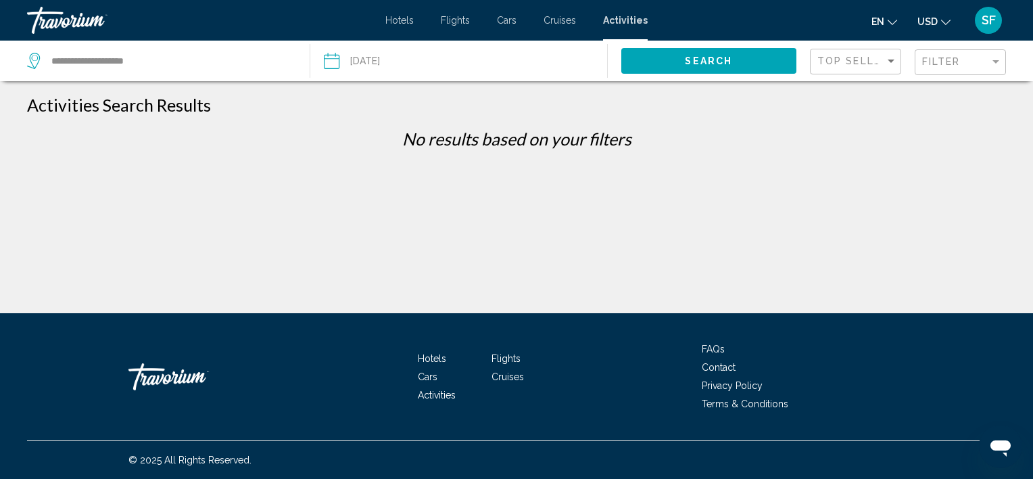
click at [412, 62] on input "Date: Aug 25, 2025" at bounding box center [394, 63] width 147 height 45
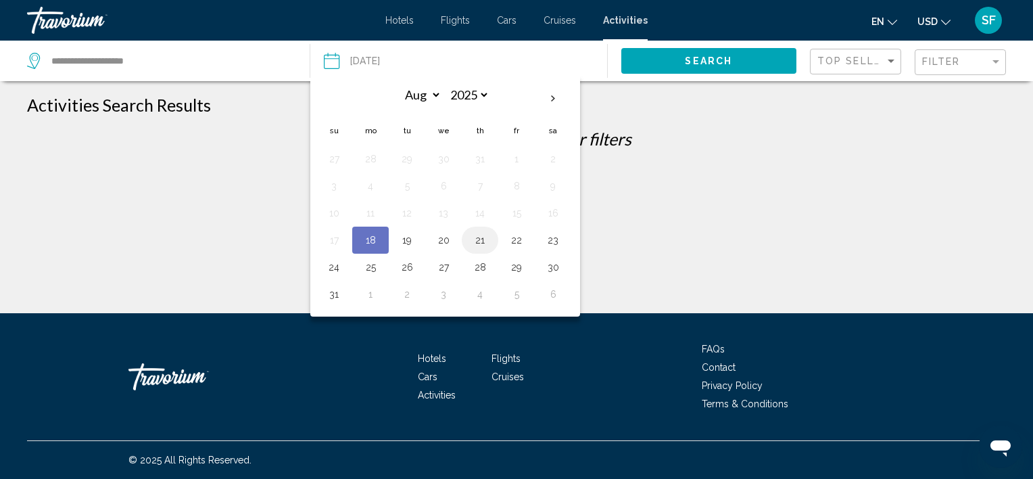
click at [483, 239] on button "21" at bounding box center [480, 240] width 22 height 19
type input "**********"
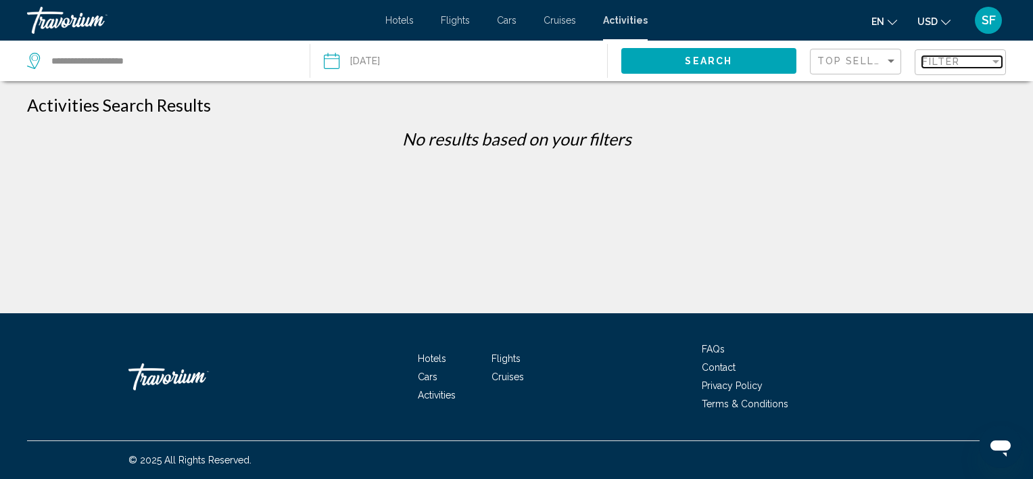
click at [941, 59] on span "Filter" at bounding box center [941, 61] width 39 height 11
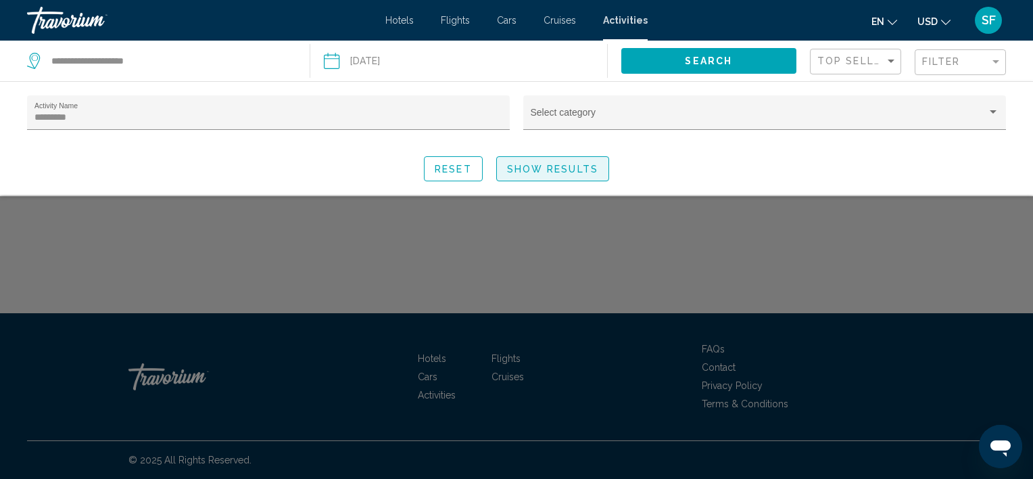
click at [563, 168] on span "Show Results" at bounding box center [552, 169] width 91 height 11
